Goal: Find specific page/section: Find specific page/section

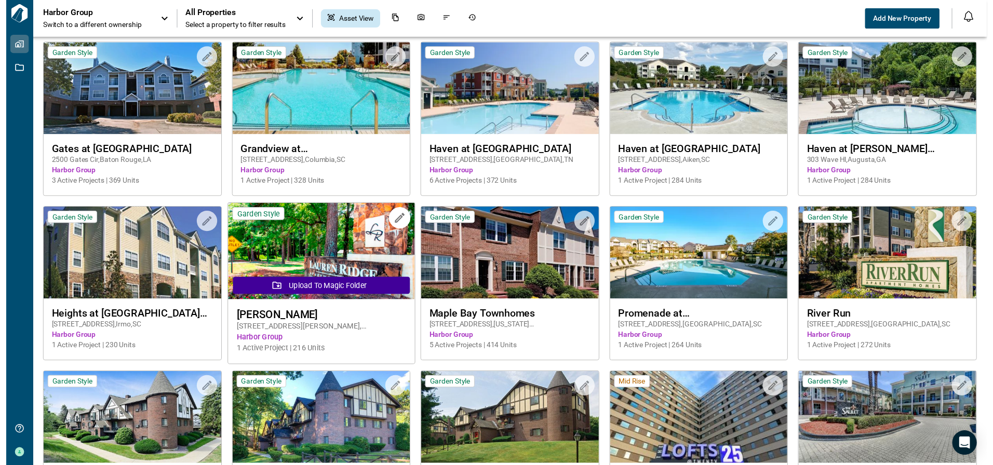
scroll to position [208, 0]
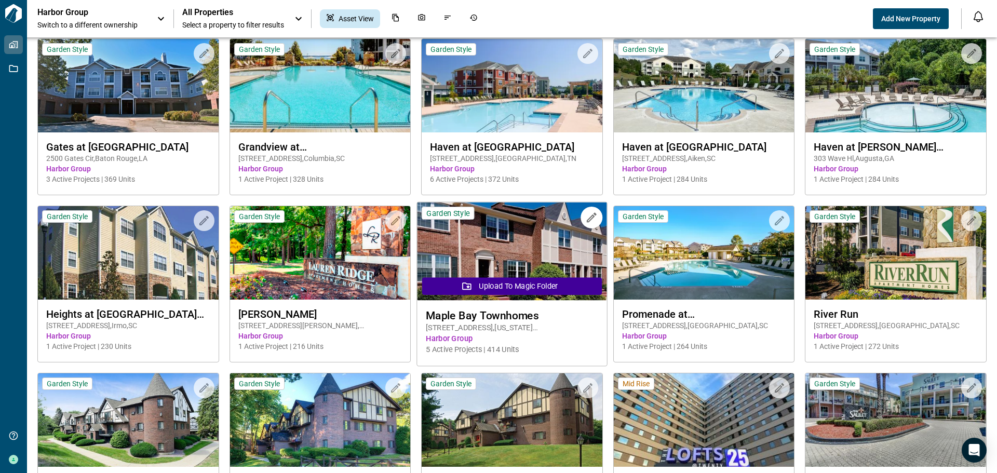
click at [479, 257] on img at bounding box center [512, 252] width 190 height 98
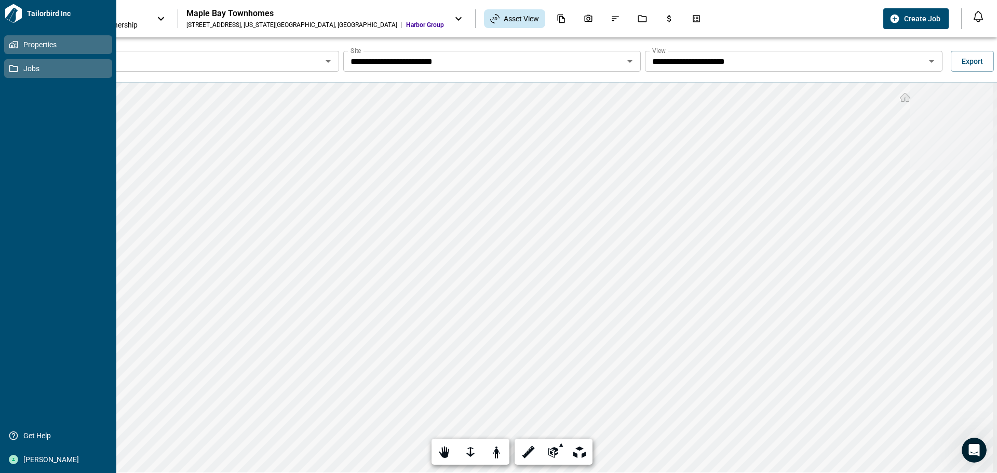
click at [16, 70] on icon at bounding box center [13, 68] width 9 height 9
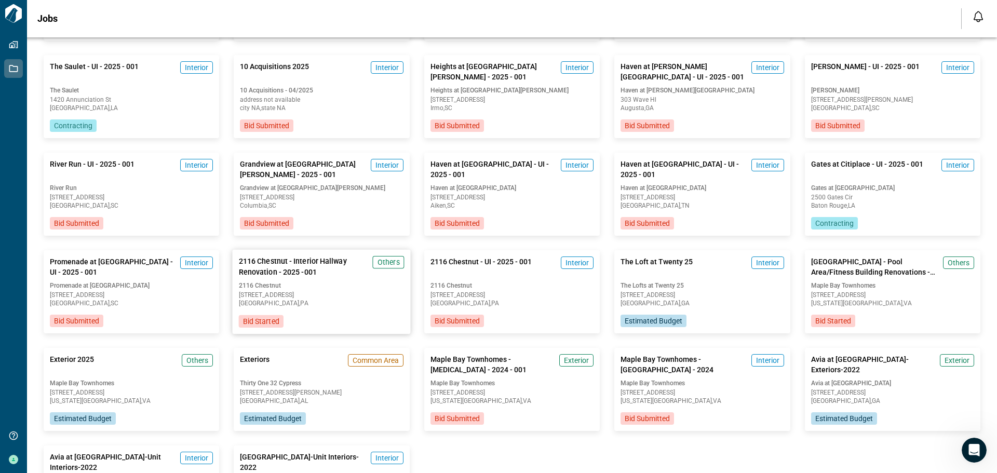
scroll to position [416, 0]
